Goal: Task Accomplishment & Management: Manage account settings

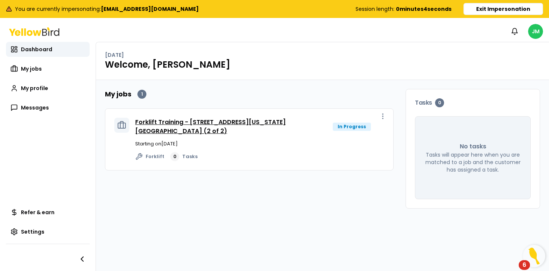
click at [239, 124] on link "Forklift Training - [STREET_ADDRESS][US_STATE] [GEOGRAPHIC_DATA] (2 of 2)" at bounding box center [210, 127] width 151 height 18
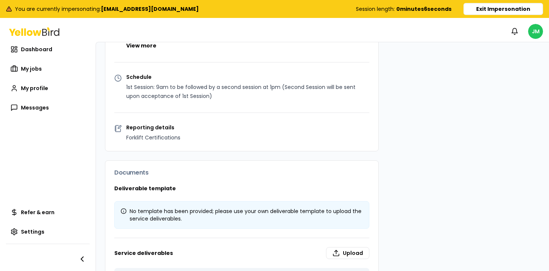
scroll to position [271, 0]
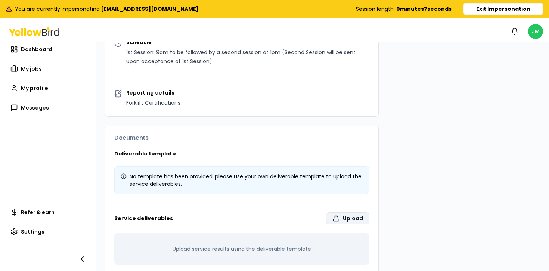
click at [349, 212] on label "Upload" at bounding box center [347, 218] width 43 height 12
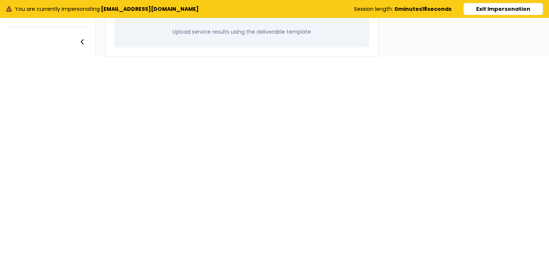
type input "**********"
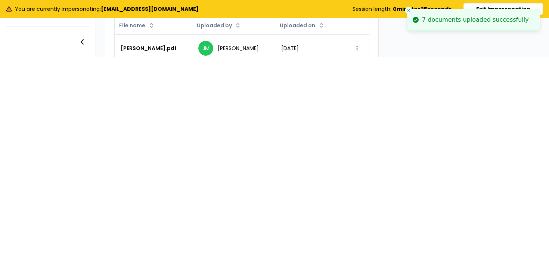
click at [409, 9] on icon "Close toast" at bounding box center [408, 10] width 4 height 4
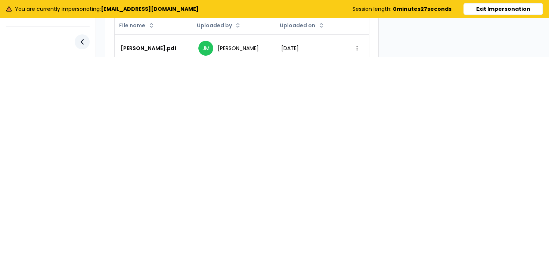
click at [83, 42] on icon "button" at bounding box center [82, 41] width 9 height 9
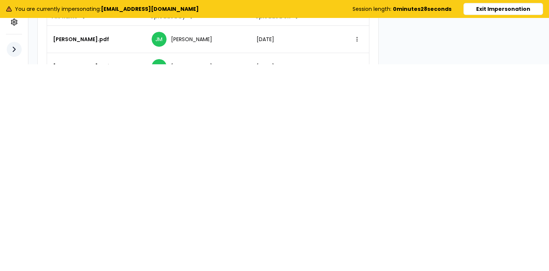
scroll to position [262, 0]
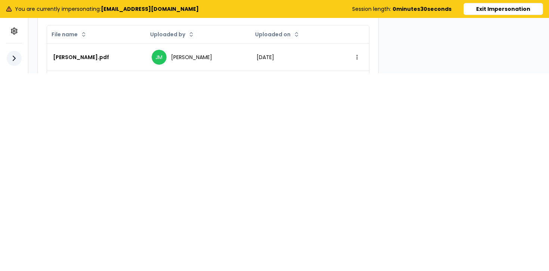
click at [13, 60] on icon "button" at bounding box center [14, 58] width 2 height 4
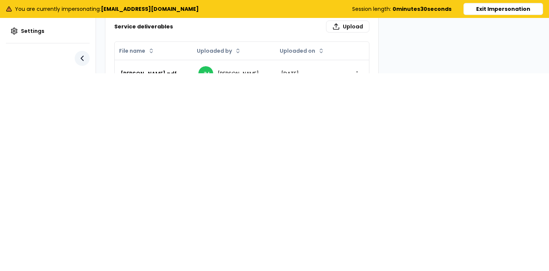
scroll to position [271, 0]
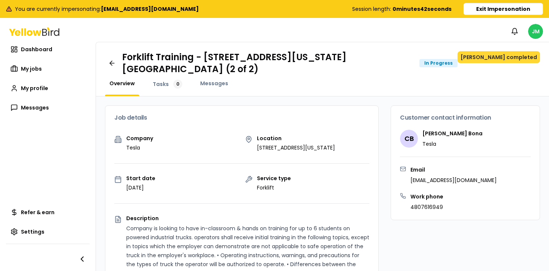
click at [507, 57] on button "[PERSON_NAME] completed" at bounding box center [499, 57] width 83 height 12
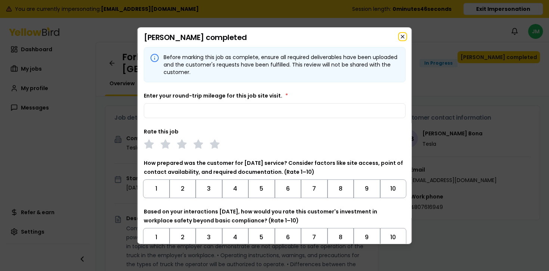
click at [405, 35] on icon "button" at bounding box center [403, 37] width 6 height 6
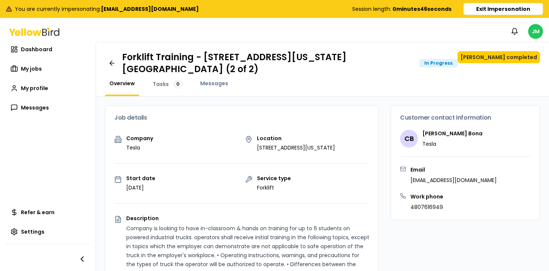
click at [491, 10] on button "Exit Impersonation" at bounding box center [504, 9] width 80 height 12
